Goal: Transaction & Acquisition: Book appointment/travel/reservation

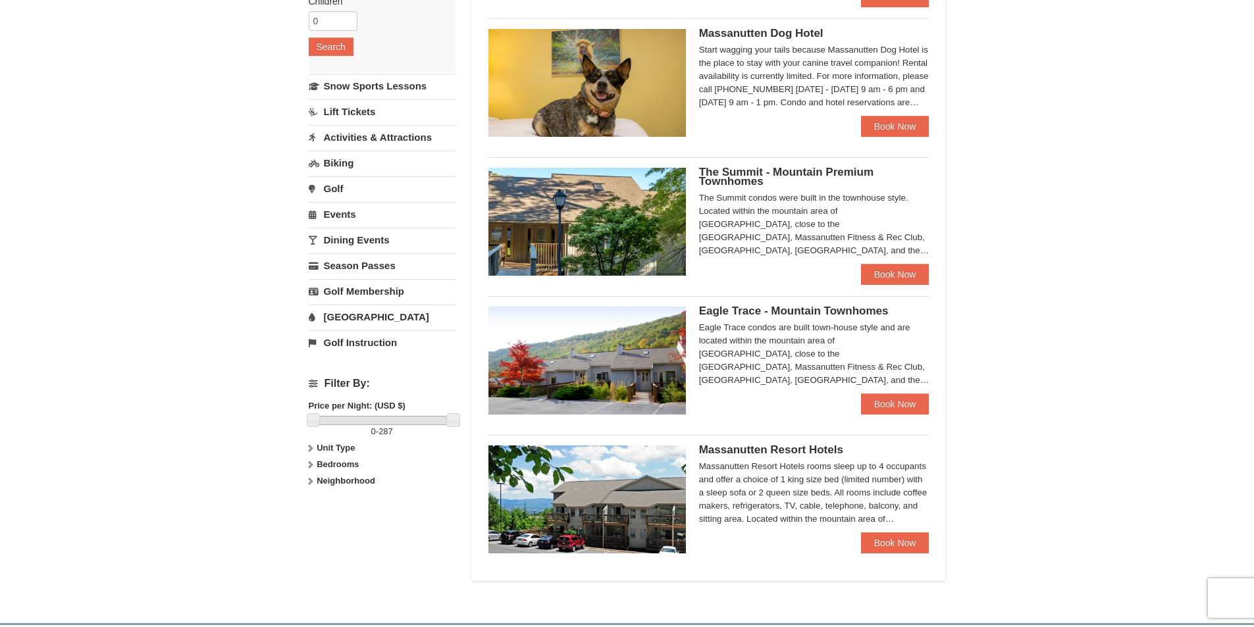
scroll to position [263, 0]
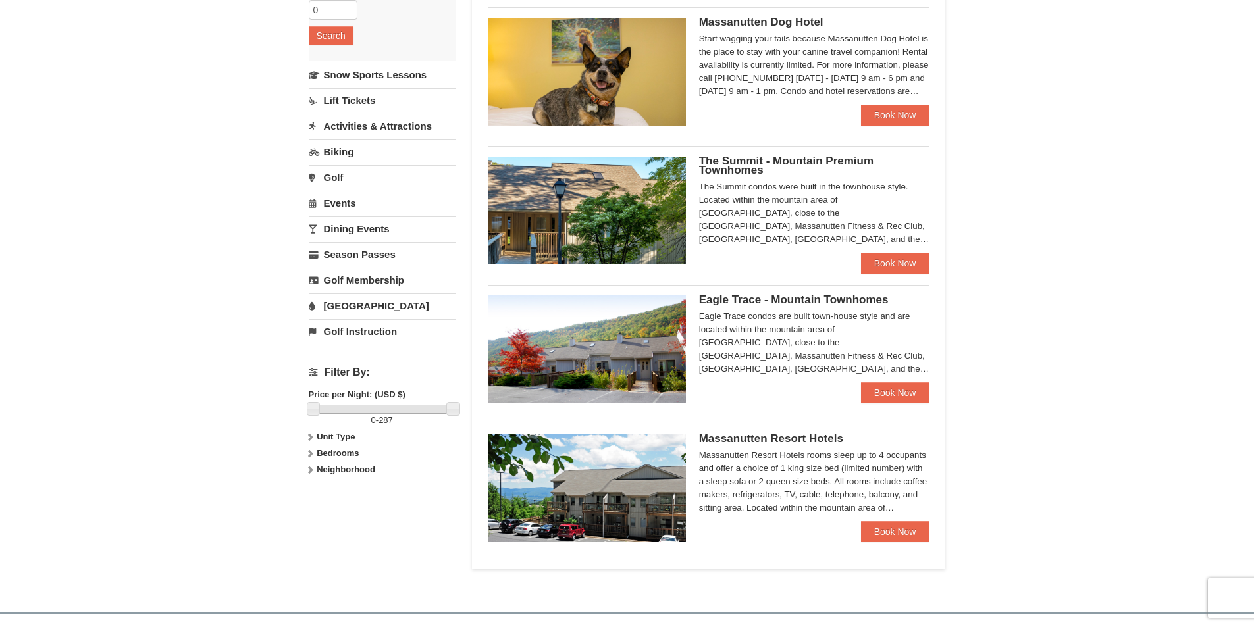
click at [900, 519] on div "Massanutten Resort Hotels Massanutten Resort Hotels rooms sleep up to 4 occupan…" at bounding box center [814, 477] width 230 height 87
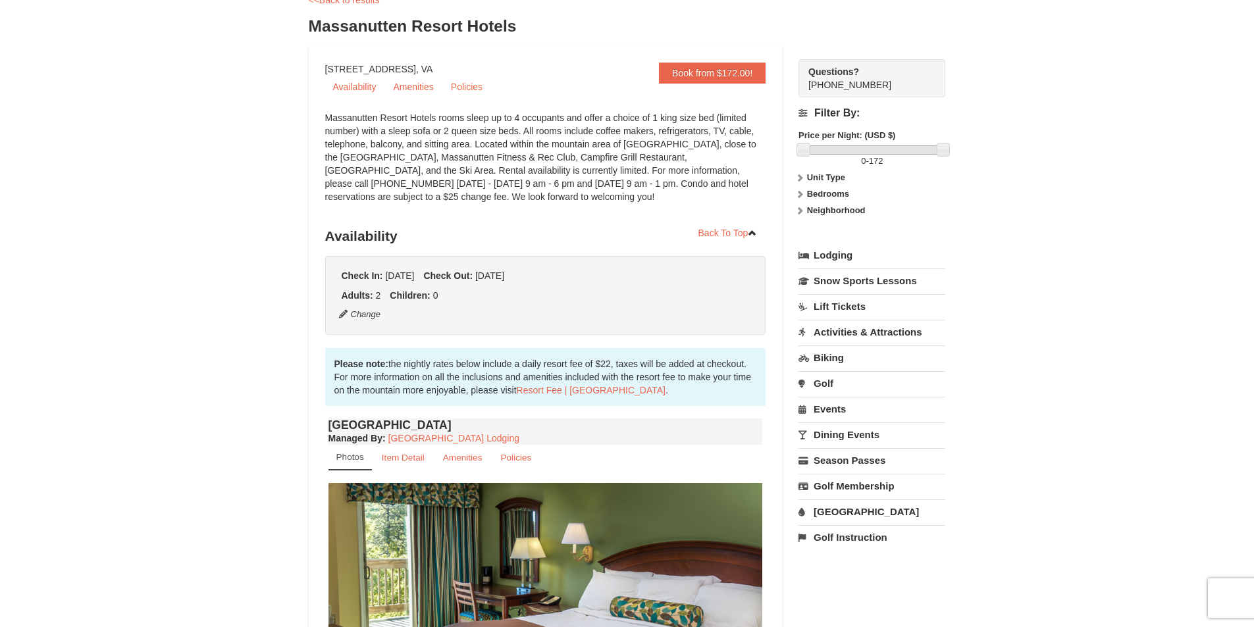
scroll to position [197, 0]
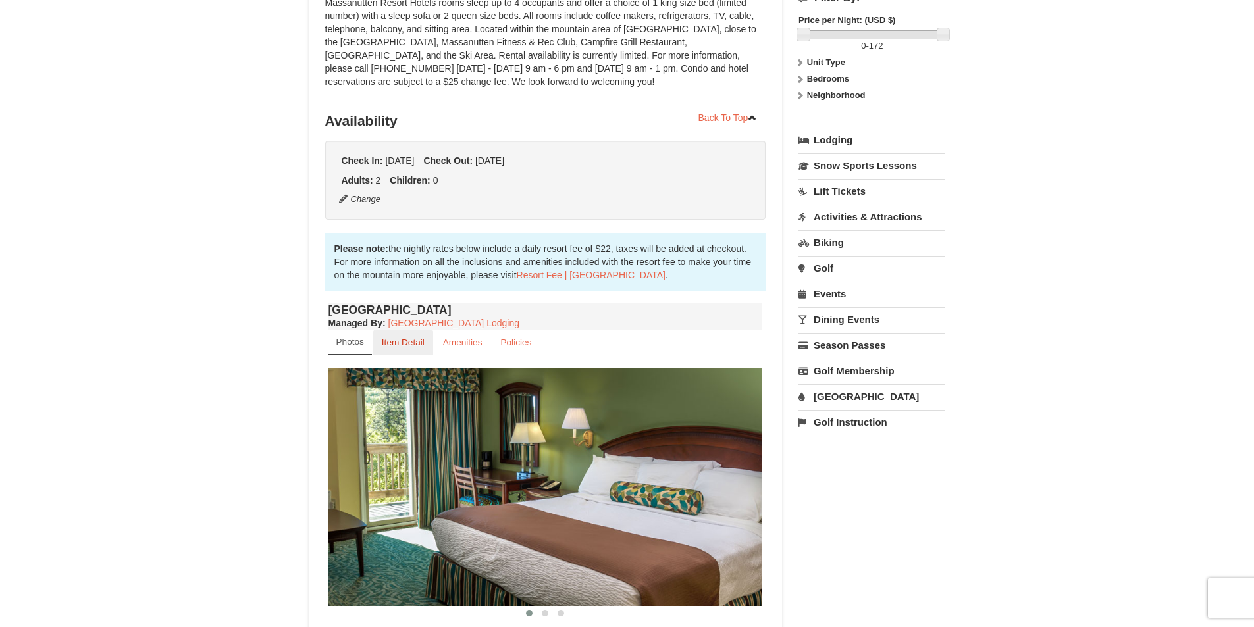
click at [400, 346] on small "Item Detail" at bounding box center [403, 343] width 43 height 10
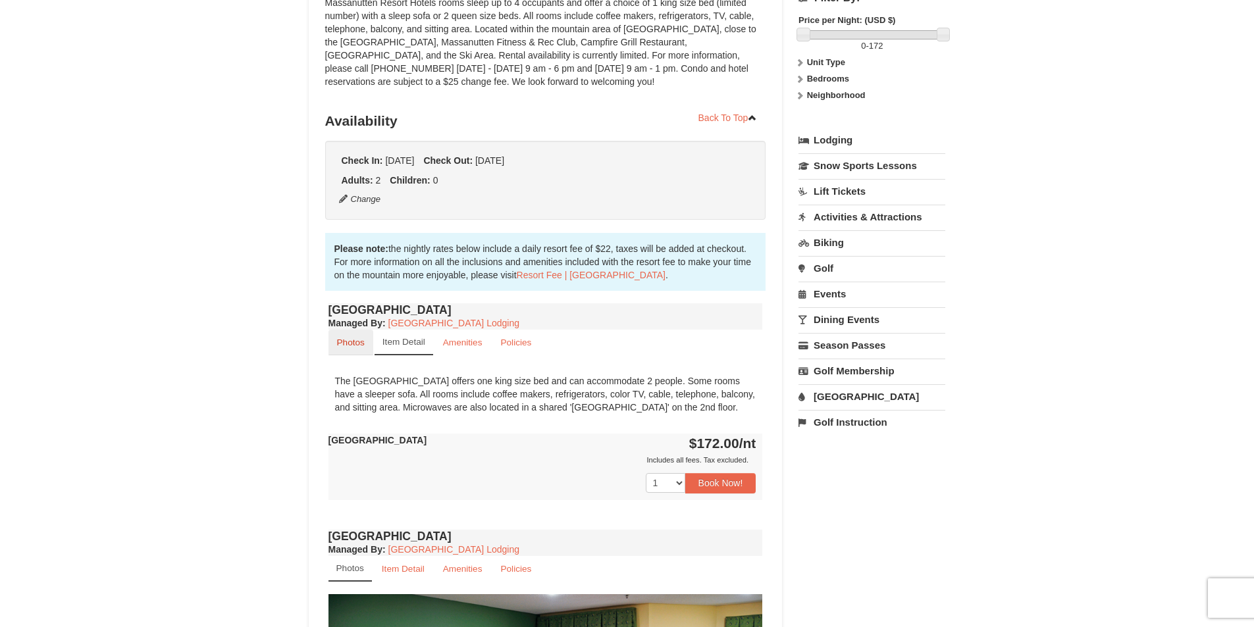
click at [355, 344] on small "Photos" at bounding box center [351, 343] width 28 height 10
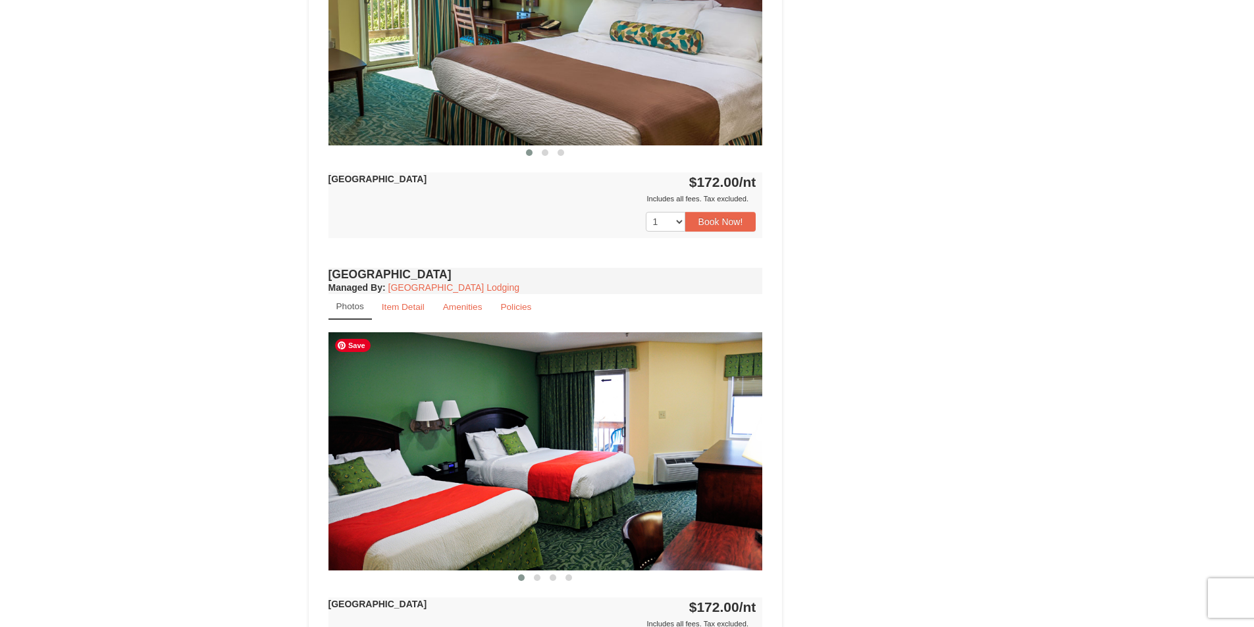
scroll to position [790, 0]
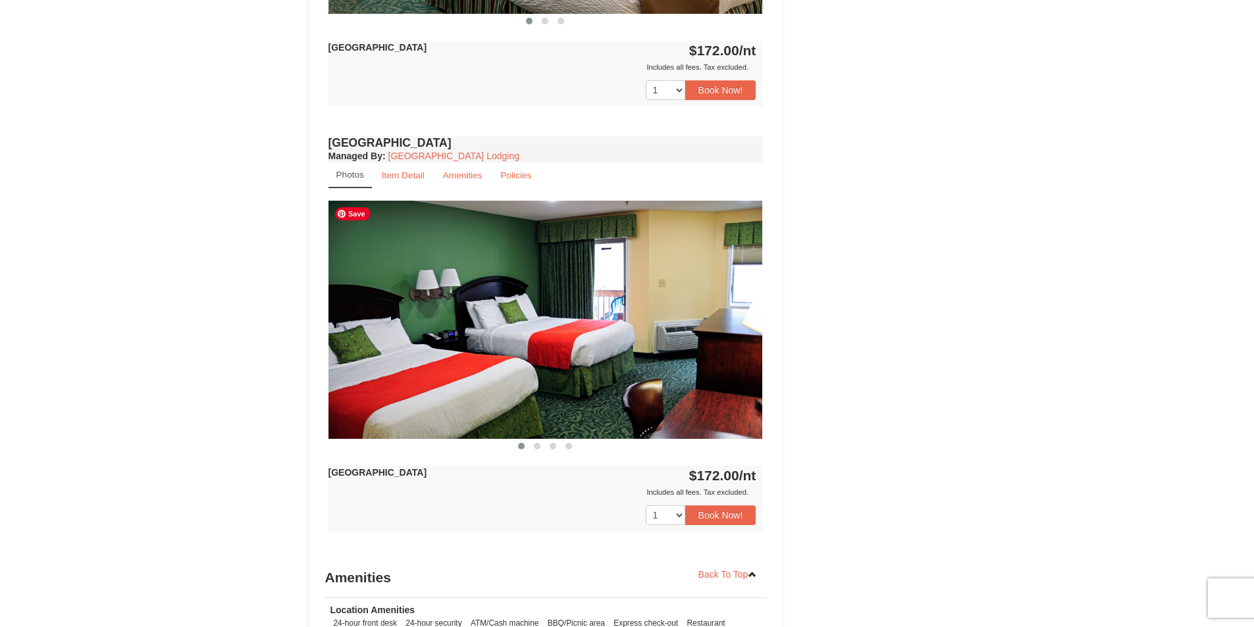
click at [754, 326] on img at bounding box center [545, 320] width 434 height 238
click at [539, 445] on span at bounding box center [537, 446] width 7 height 7
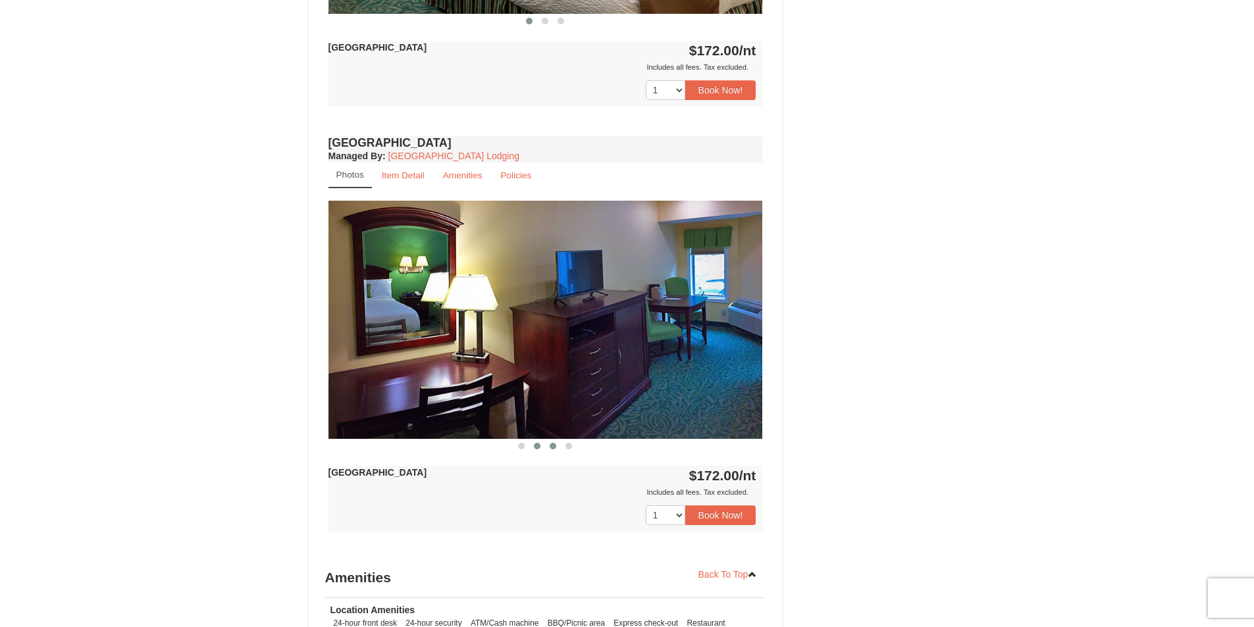
click at [555, 446] on span at bounding box center [553, 446] width 7 height 7
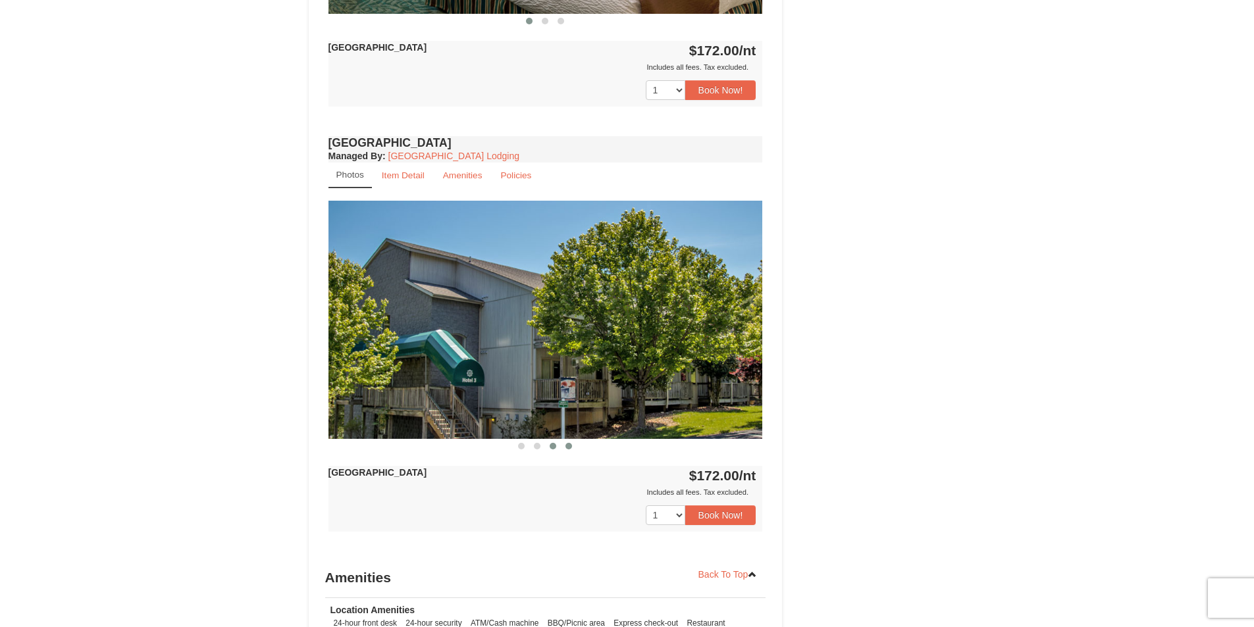
click at [575, 447] on button at bounding box center [569, 446] width 16 height 13
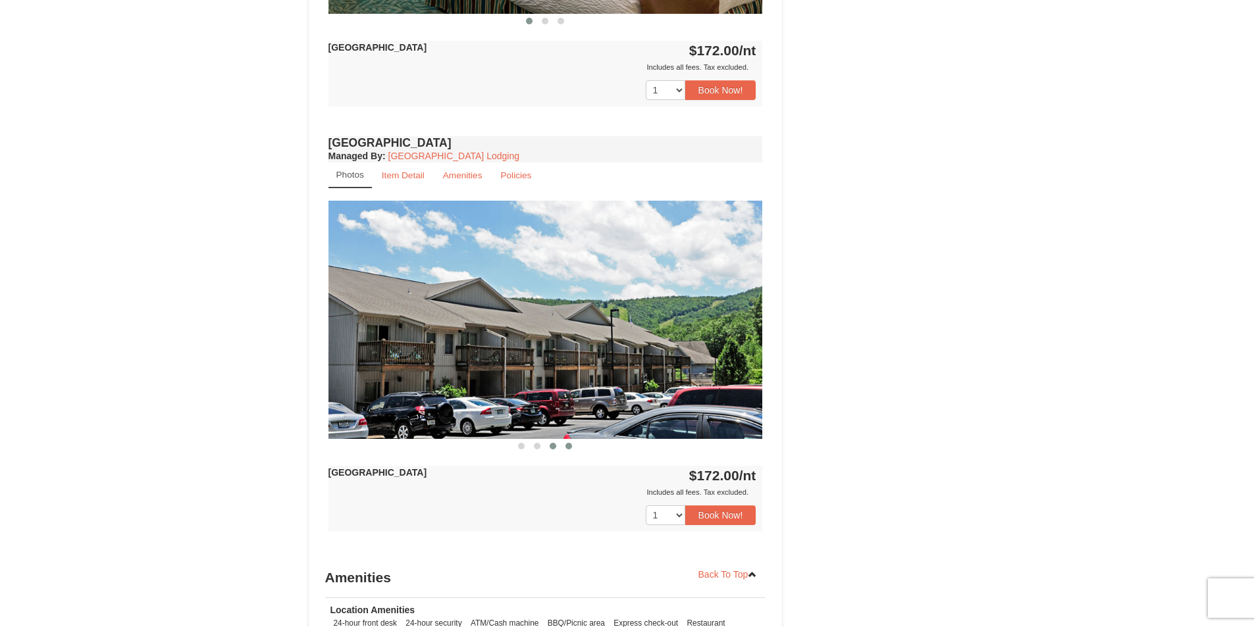
click at [550, 446] on span at bounding box center [553, 446] width 7 height 7
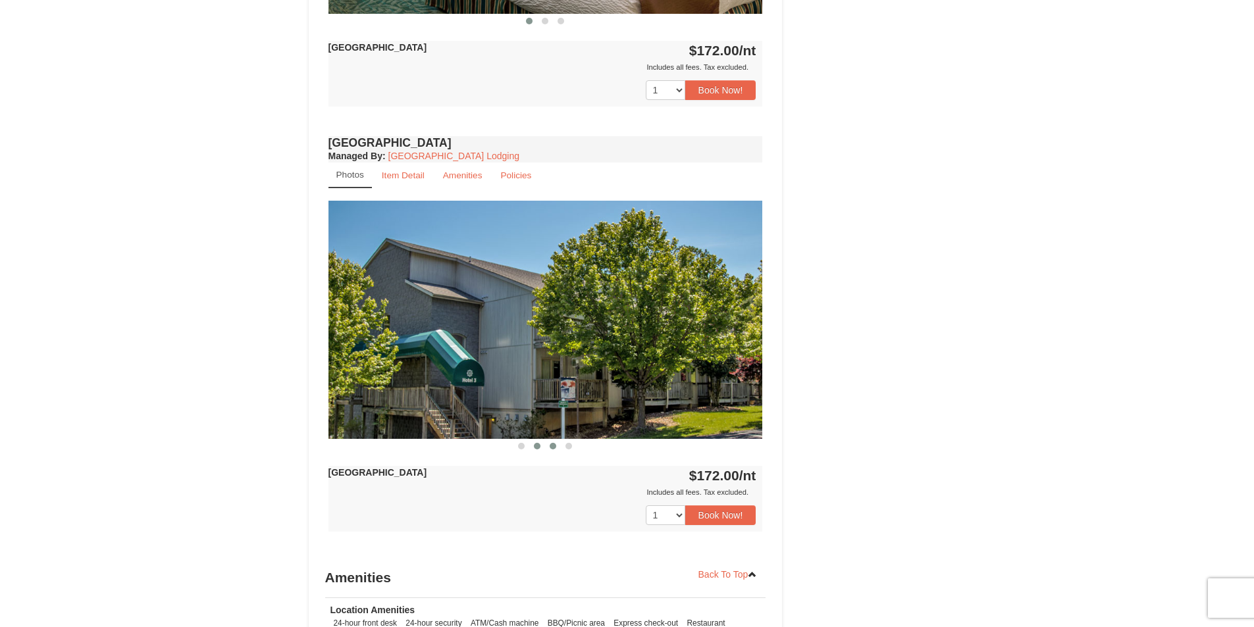
click at [537, 446] on span at bounding box center [537, 446] width 7 height 7
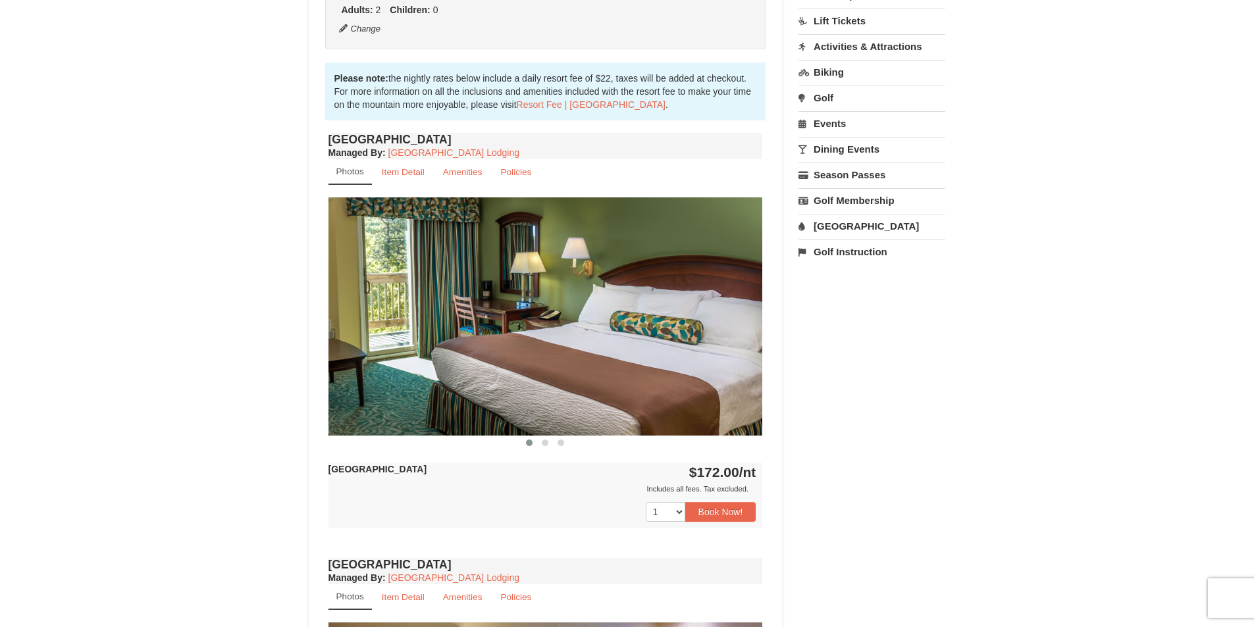
scroll to position [329, 0]
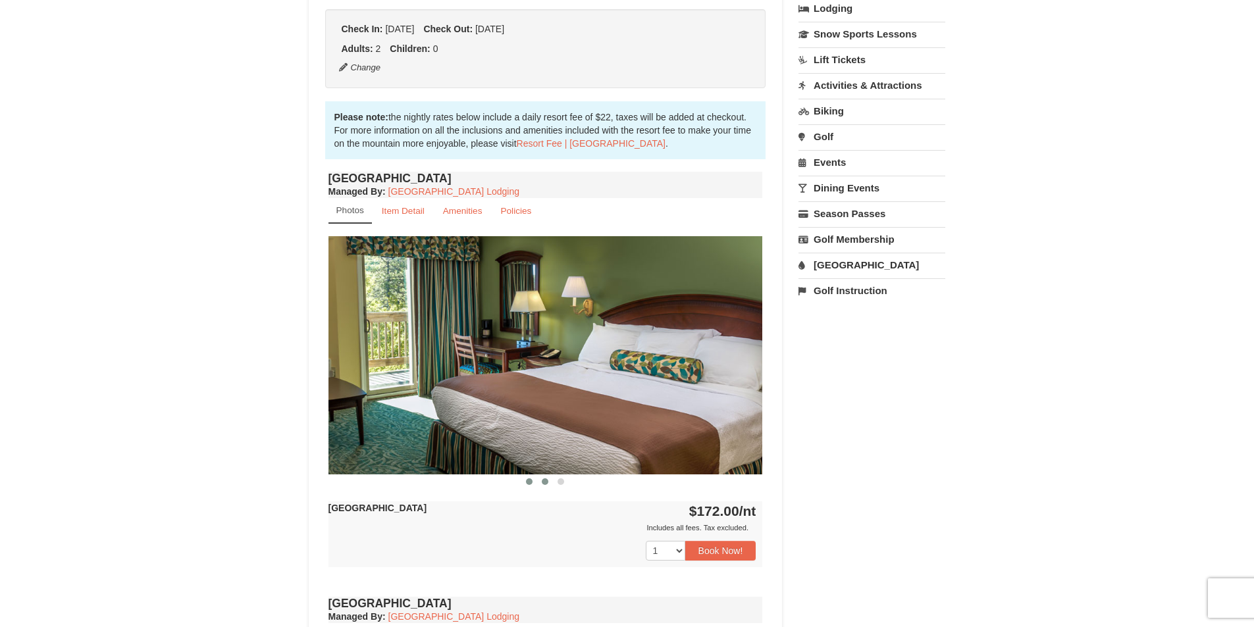
click at [546, 484] on span at bounding box center [545, 482] width 7 height 7
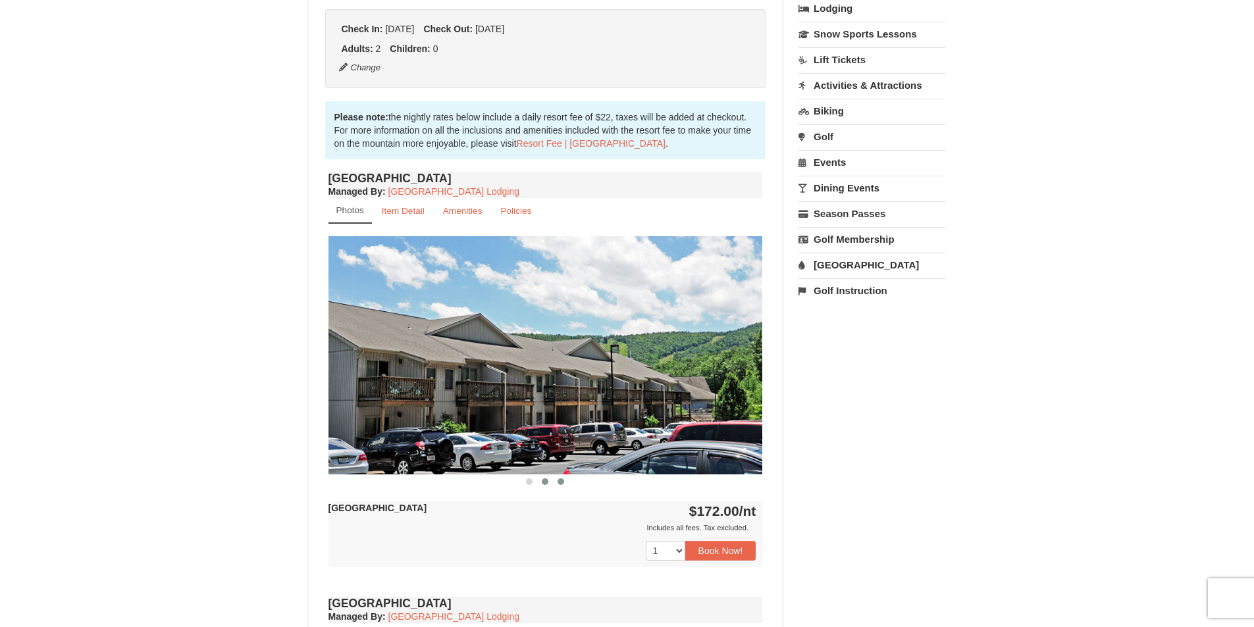
click at [556, 484] on button at bounding box center [561, 481] width 16 height 13
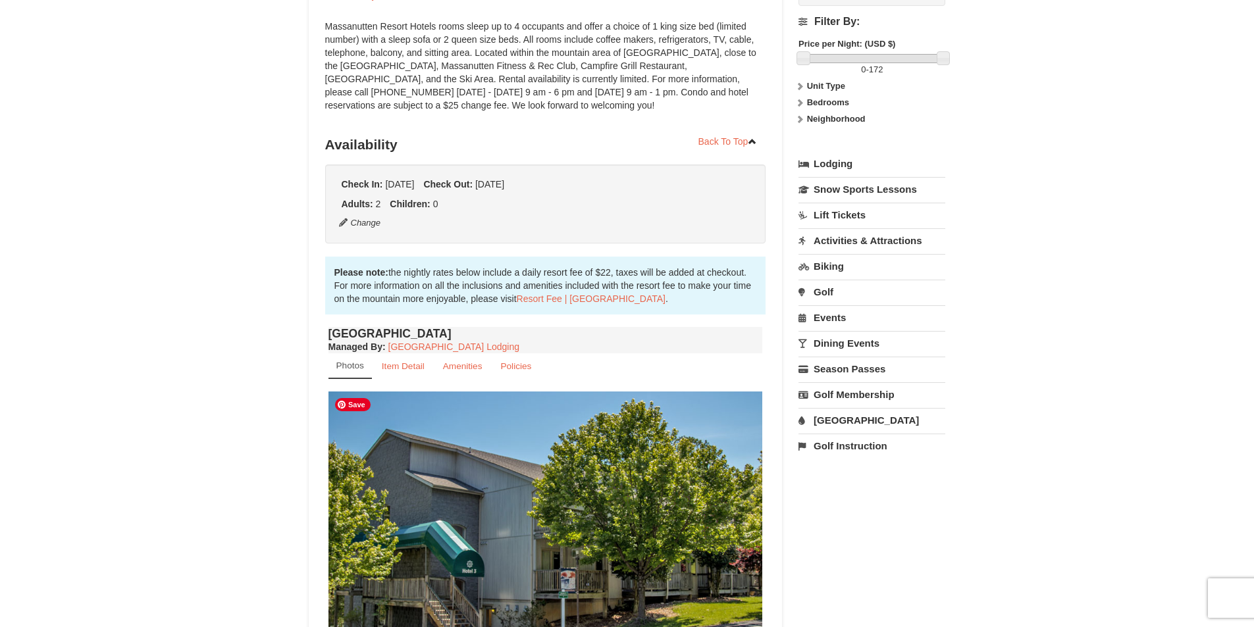
scroll to position [0, 0]
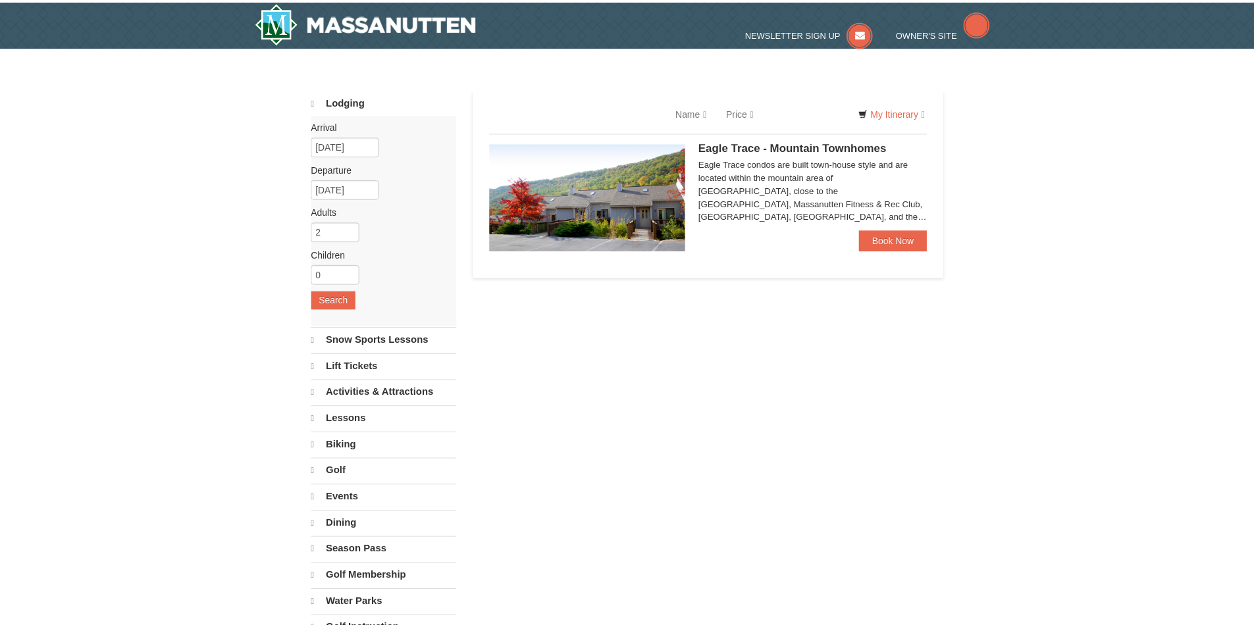
scroll to position [265, 0]
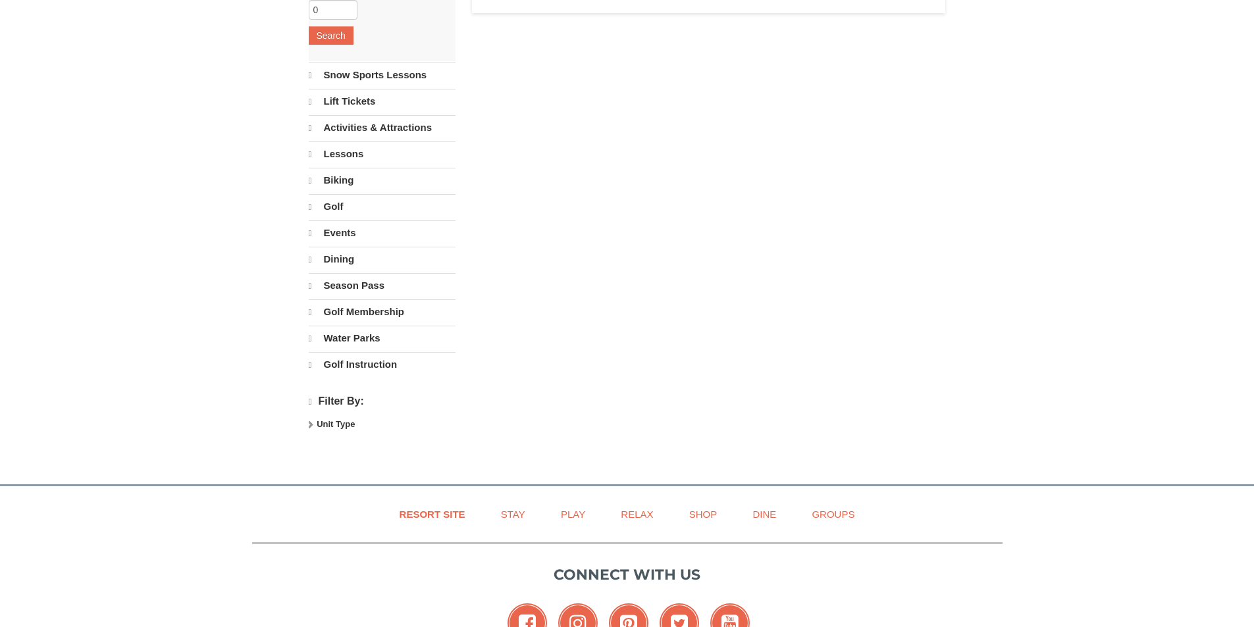
select select "9"
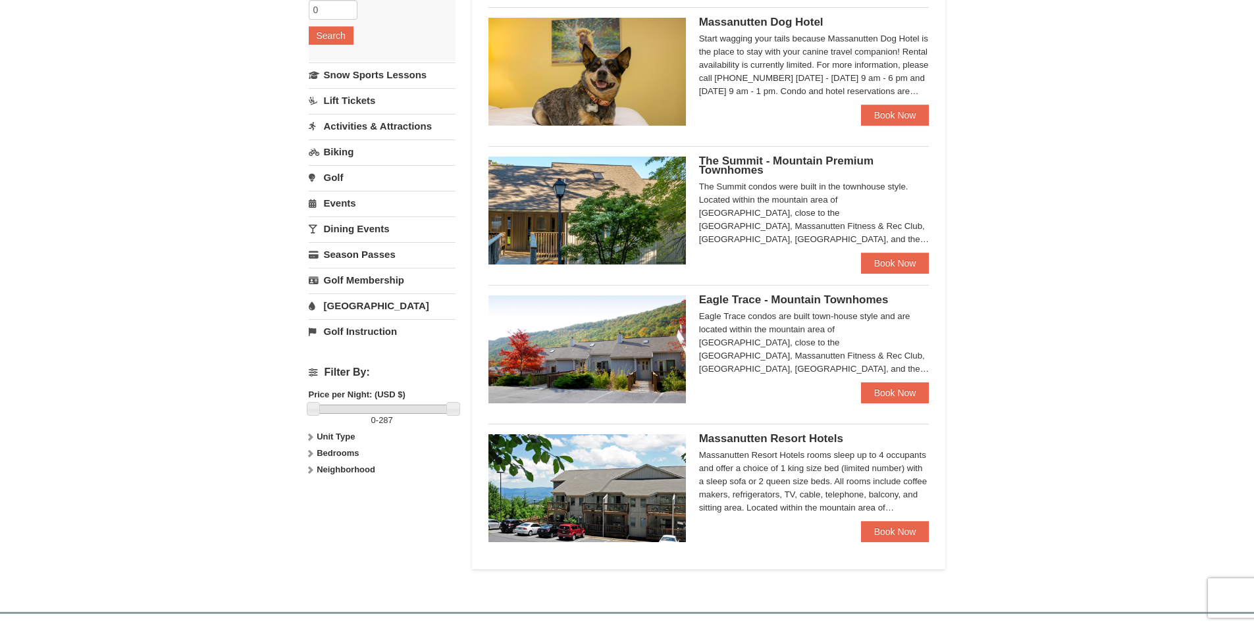
scroll to position [0, 0]
click at [605, 352] on img at bounding box center [586, 350] width 197 height 108
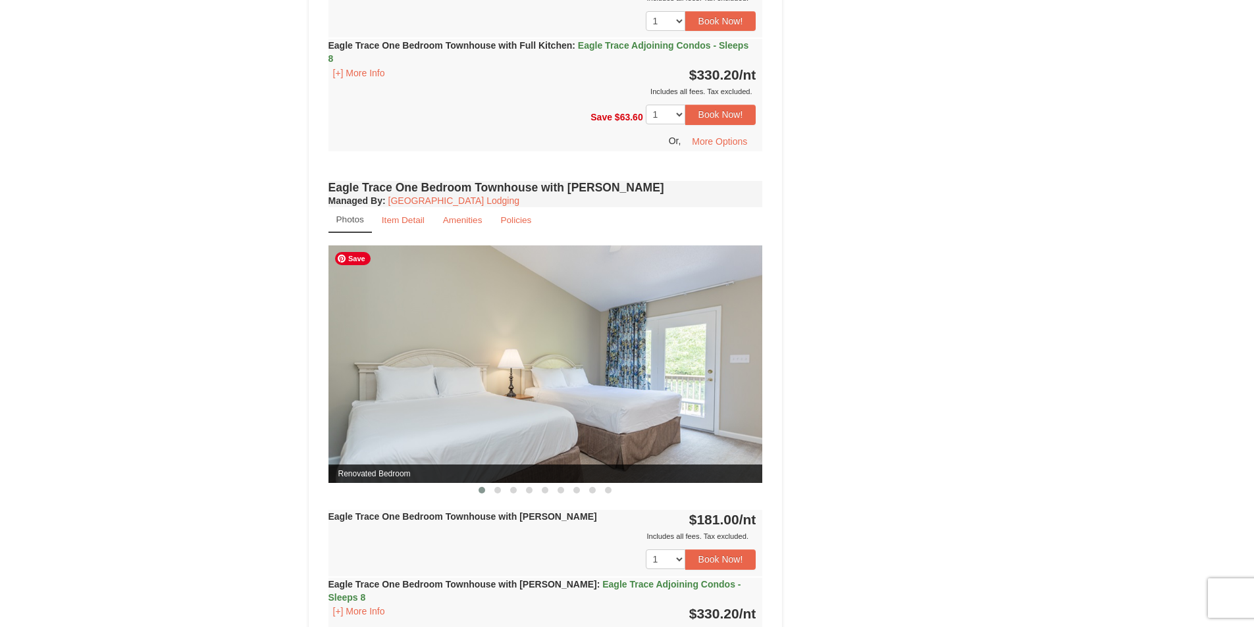
scroll to position [856, 0]
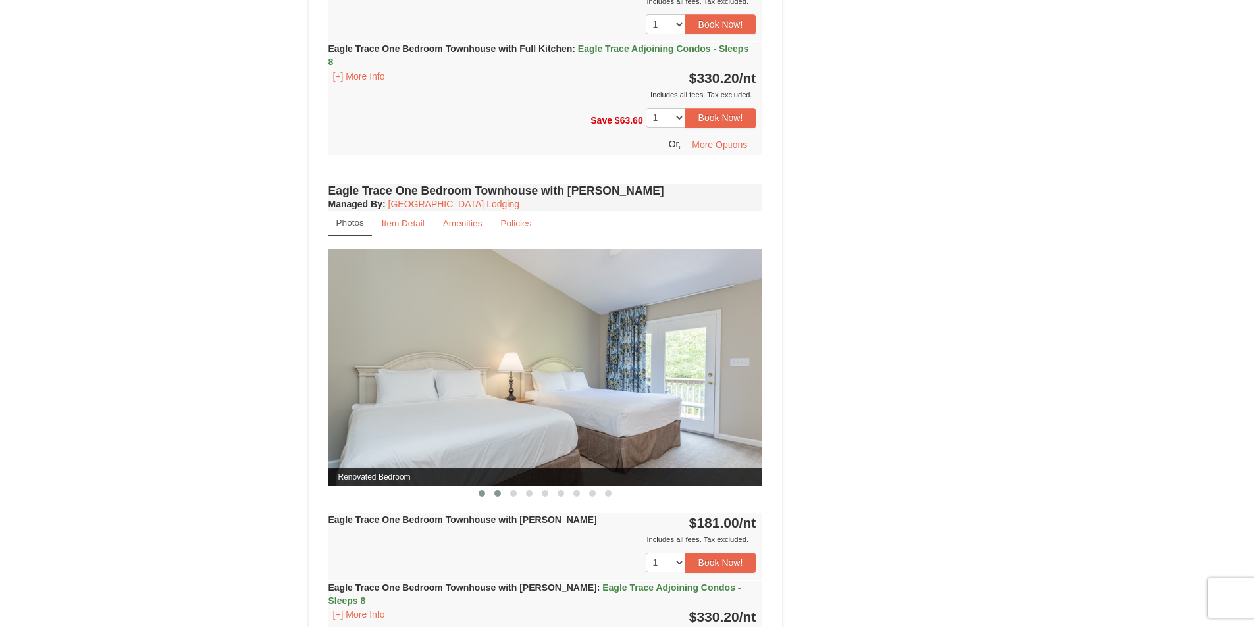
click at [496, 493] on span at bounding box center [497, 493] width 7 height 7
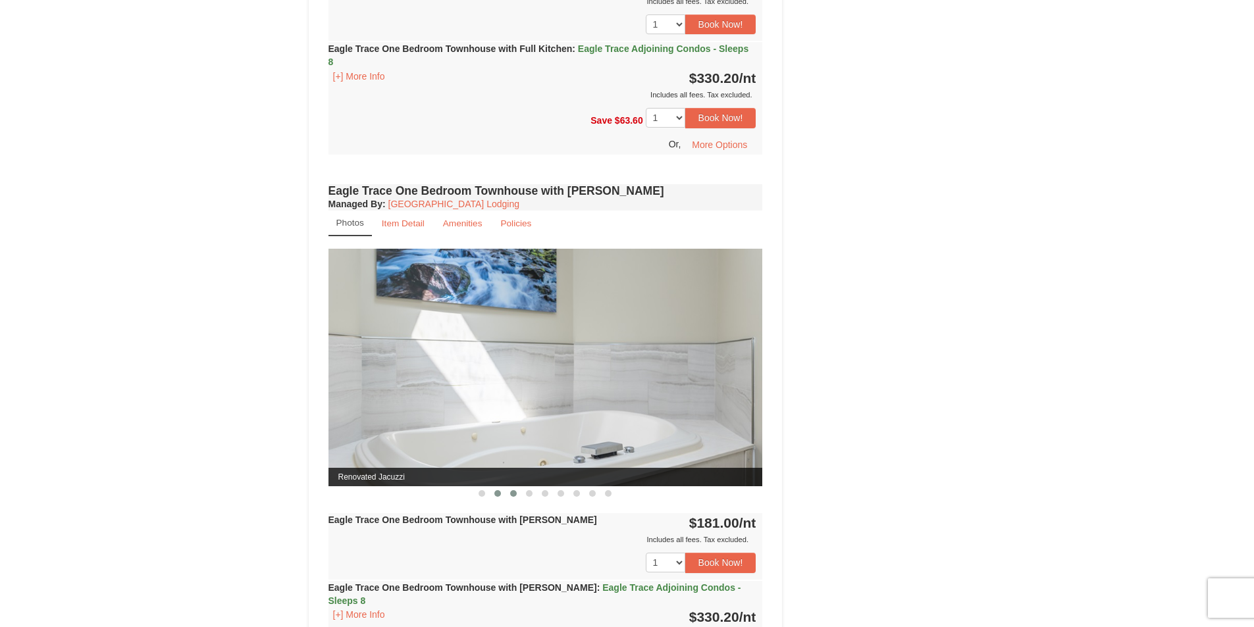
click at [513, 496] on span at bounding box center [513, 493] width 7 height 7
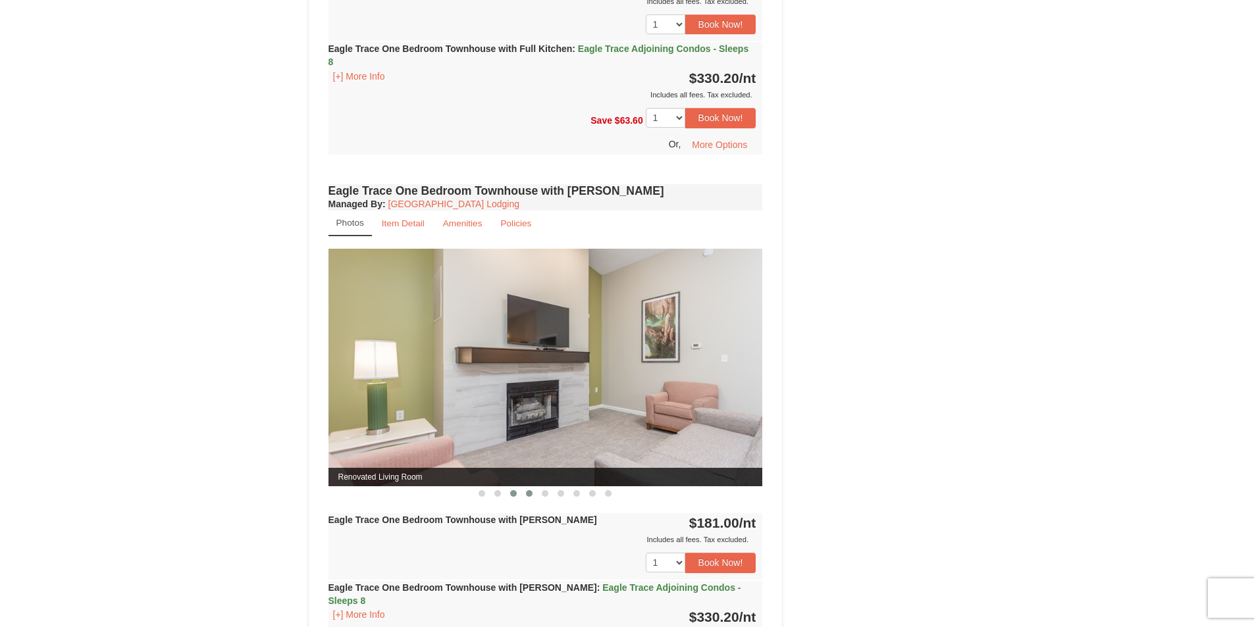
click at [531, 494] on span at bounding box center [529, 493] width 7 height 7
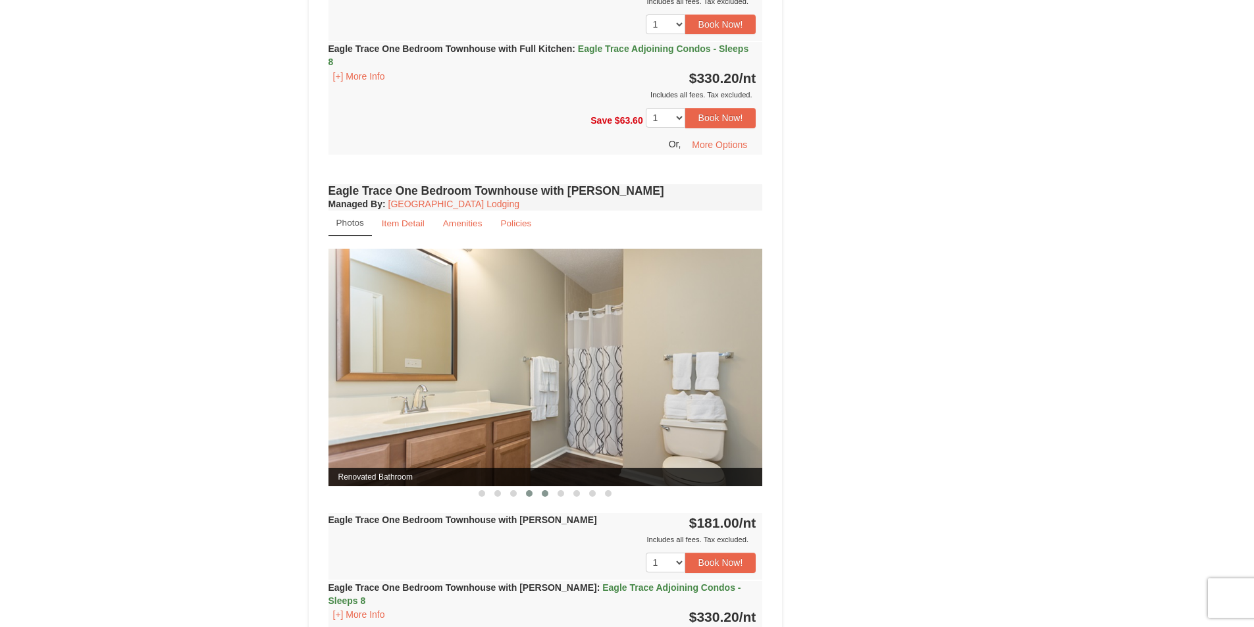
click at [544, 494] on span at bounding box center [545, 493] width 7 height 7
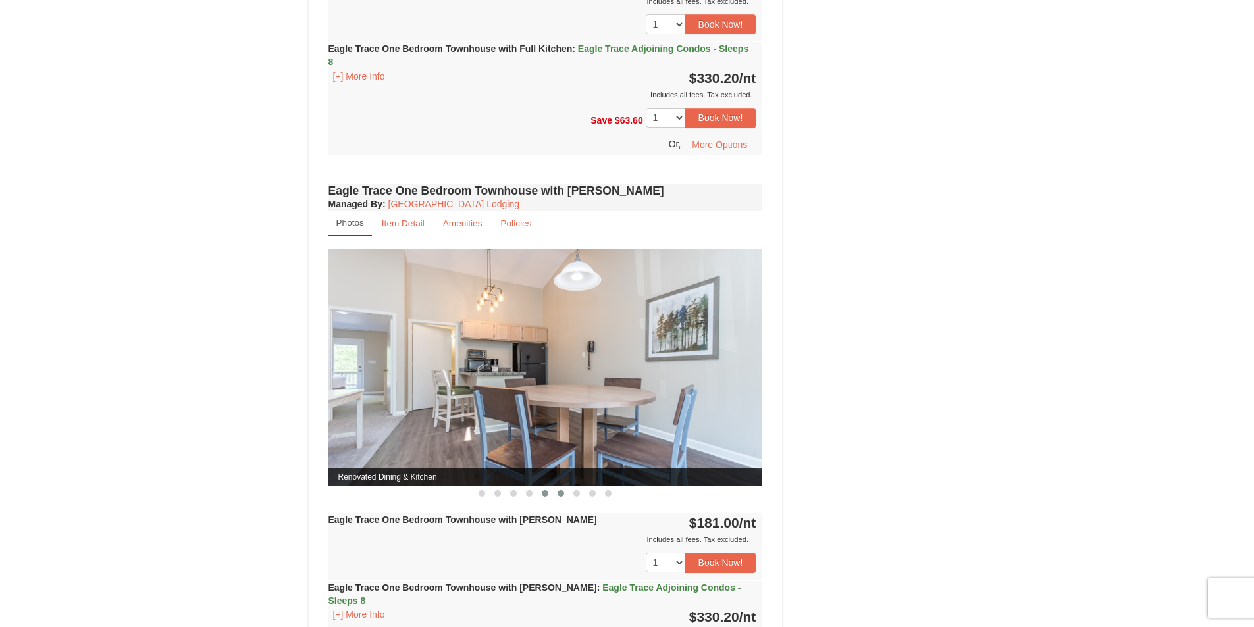
click at [556, 495] on button at bounding box center [561, 493] width 16 height 13
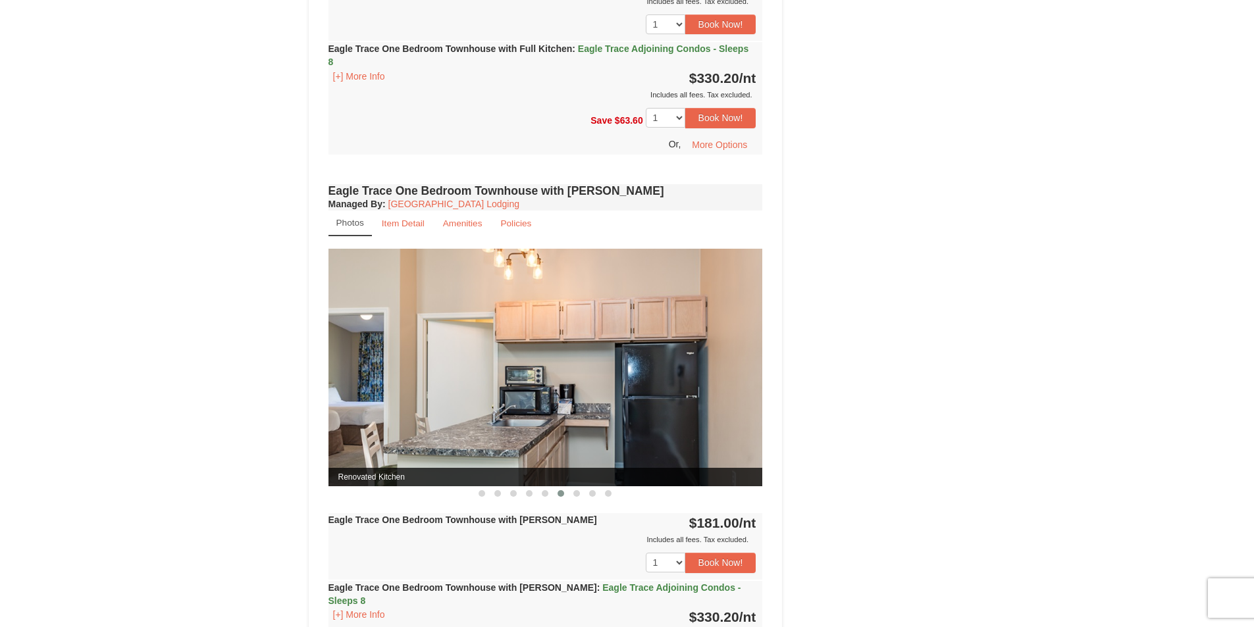
click at [560, 495] on span at bounding box center [561, 493] width 7 height 7
click at [575, 493] on span at bounding box center [576, 493] width 7 height 7
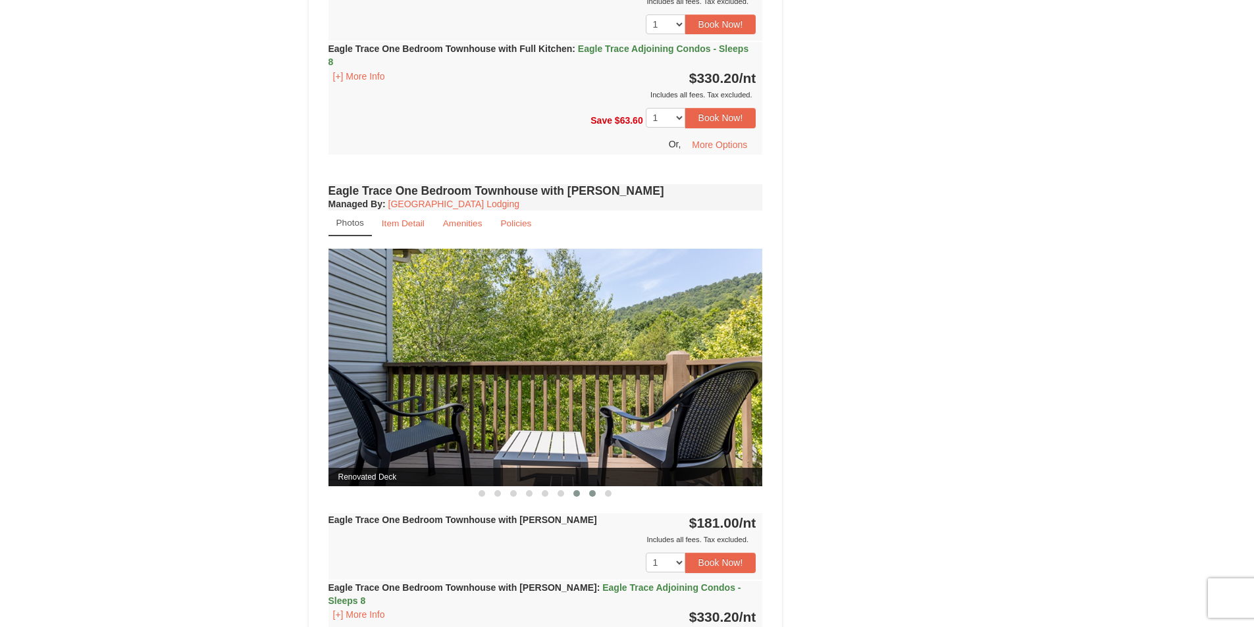
click at [589, 493] on span at bounding box center [592, 493] width 7 height 7
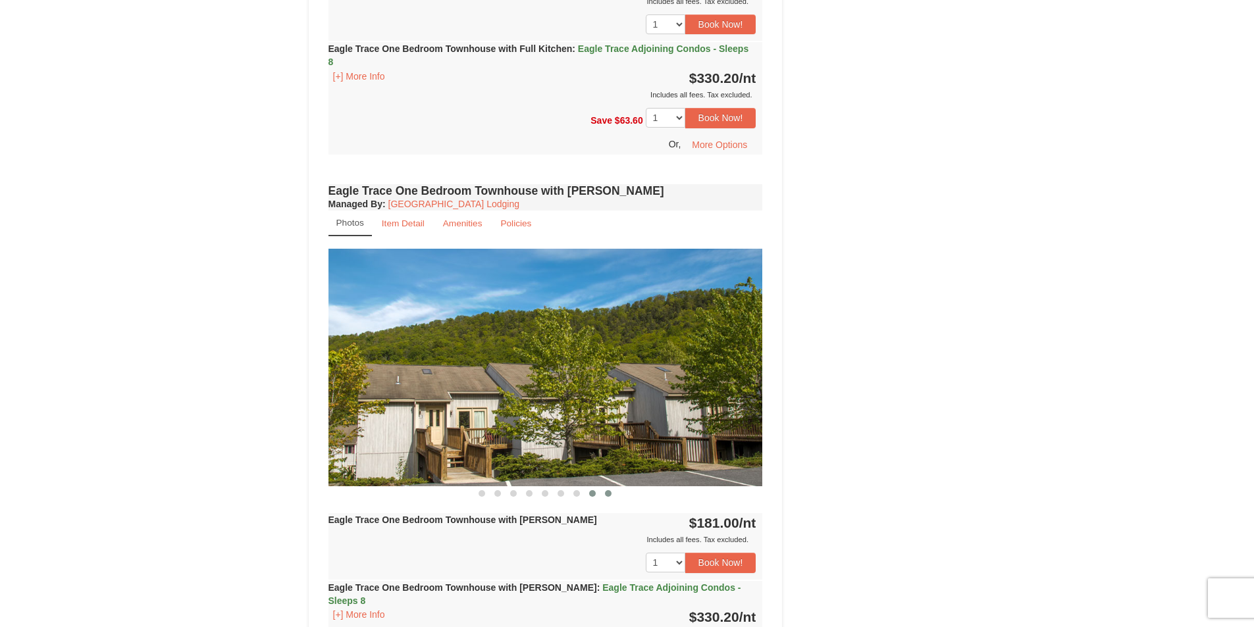
click at [607, 494] on span at bounding box center [608, 493] width 7 height 7
